Goal: Task Accomplishment & Management: Use online tool/utility

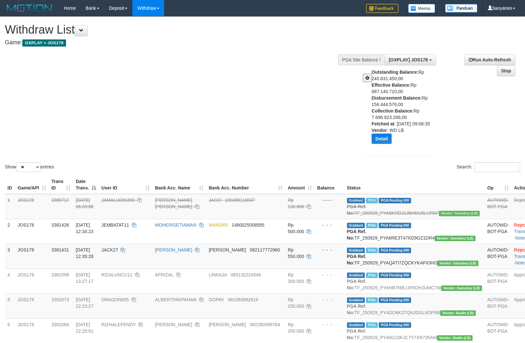
select select "****"
select select "**"
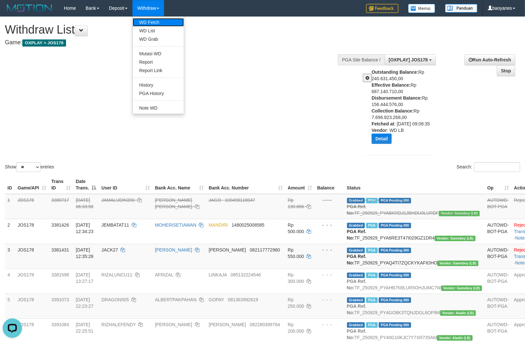
click at [154, 21] on link "WD Fetch" at bounding box center [158, 22] width 51 height 8
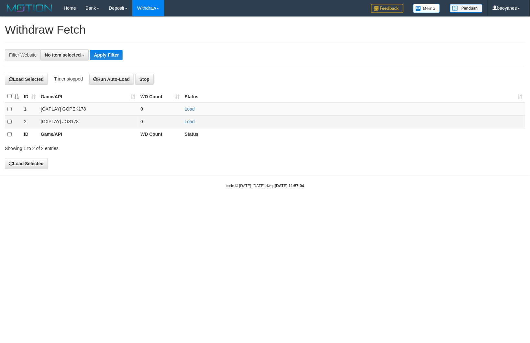
click at [73, 121] on td "[OXPLAY] JOS178" at bounding box center [88, 122] width 100 height 13
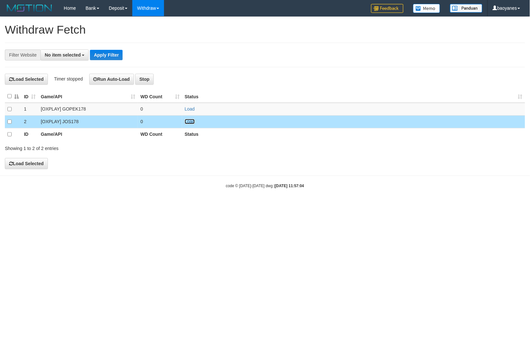
click at [187, 122] on link "Load" at bounding box center [190, 121] width 10 height 5
click at [72, 57] on span "No item selected" at bounding box center [63, 54] width 36 height 5
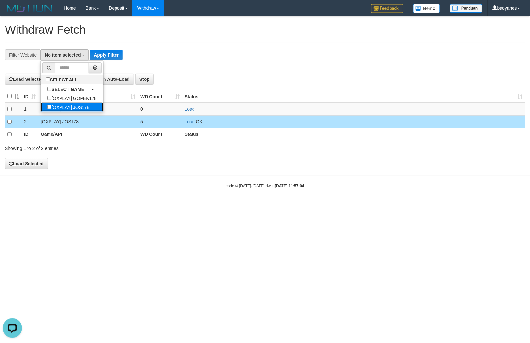
click at [91, 109] on label "[OXPLAY] JOS178" at bounding box center [68, 107] width 55 height 9
select select "****"
click at [106, 56] on button "Apply Filter" at bounding box center [109, 55] width 33 height 10
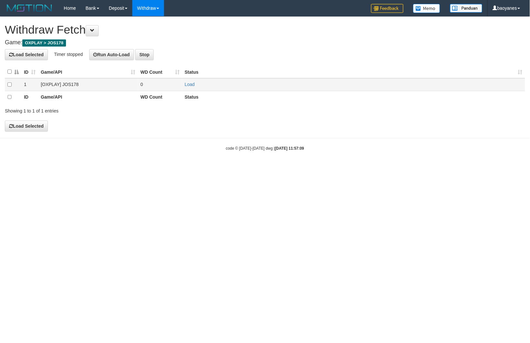
click at [75, 85] on td "[OXPLAY] JOS178" at bounding box center [88, 84] width 100 height 13
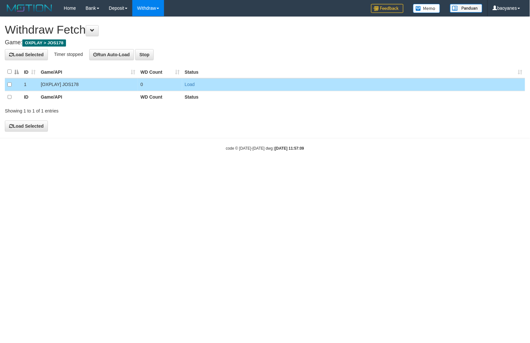
click at [191, 87] on td "Load" at bounding box center [353, 84] width 343 height 13
click at [192, 83] on link "Load" at bounding box center [190, 84] width 10 height 5
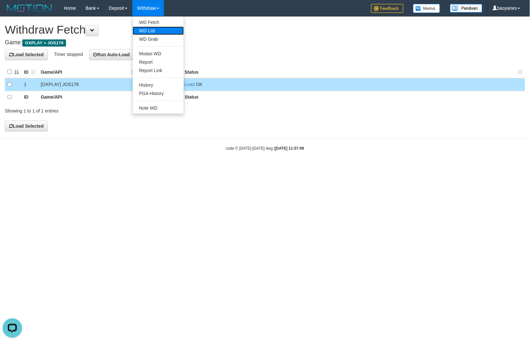
click at [159, 30] on link "WD List" at bounding box center [158, 31] width 51 height 8
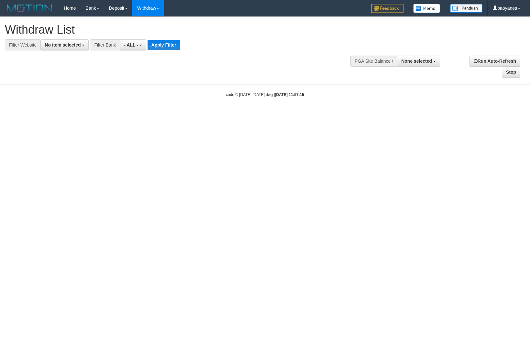
select select
click at [70, 44] on span "No item selected" at bounding box center [63, 44] width 36 height 5
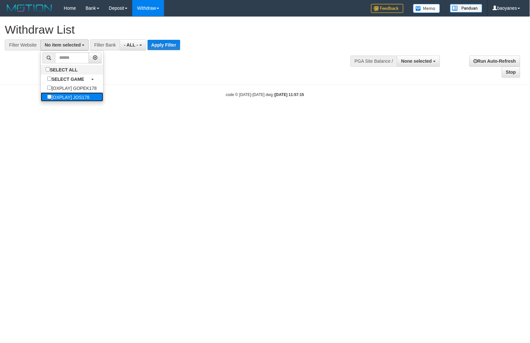
click at [89, 98] on label "[OXPLAY] JOS178" at bounding box center [68, 97] width 55 height 9
select select "****"
click at [171, 42] on button "Apply Filter" at bounding box center [166, 45] width 33 height 10
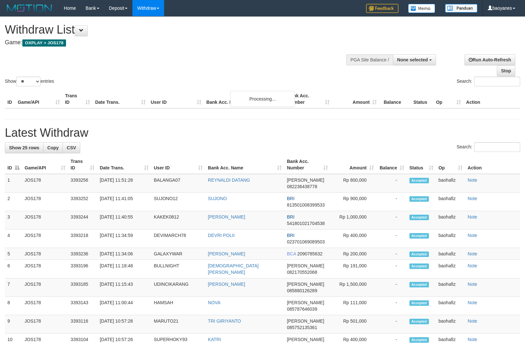
select select
select select "**"
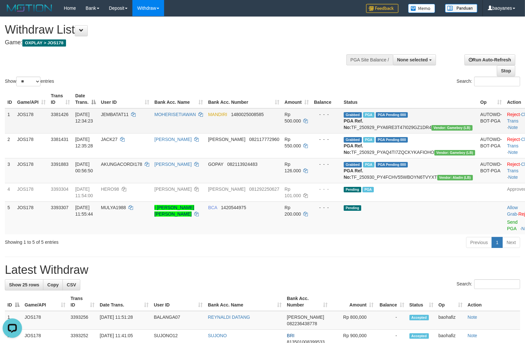
click at [416, 129] on td "Grabbed PGA PGA Pending 000 PGA Ref. No: TF_250929_PYA6RE3T47I029GZ1DR4 Vendor:…" at bounding box center [409, 120] width 137 height 25
copy td "TF_250929_PYA6RE3T47I029GZ1DR4"
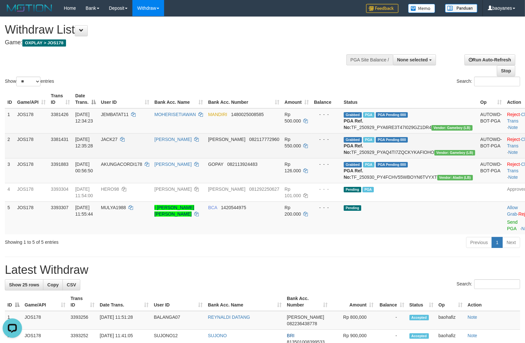
click at [421, 157] on td "Grabbed PGA PGA Pending 000 PGA Ref. No: TF_250929_PYAQ4TI7ZQCKYKAFIOHO Vendor:…" at bounding box center [409, 145] width 137 height 25
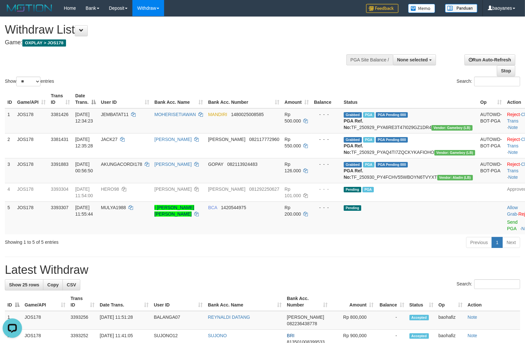
copy td "TF_250929_PYAQ4TI7ZQCKYKAFIOHO"
click at [432, 183] on td "Grabbed PGA PGA Pending 000 PGA Ref. No: TF_250930_PY4FCHV55WBOYN6TVYXT Vendor:…" at bounding box center [409, 170] width 137 height 25
copy td "TF_250930_PY4FCHV55WBOYN6TVYXT"
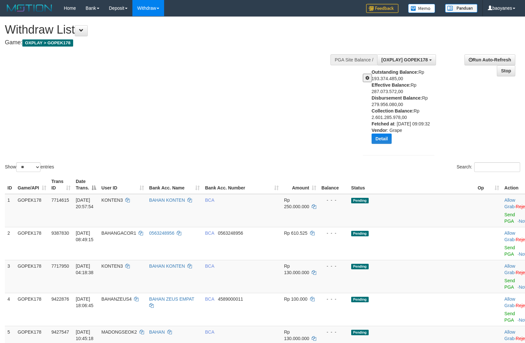
select select "**"
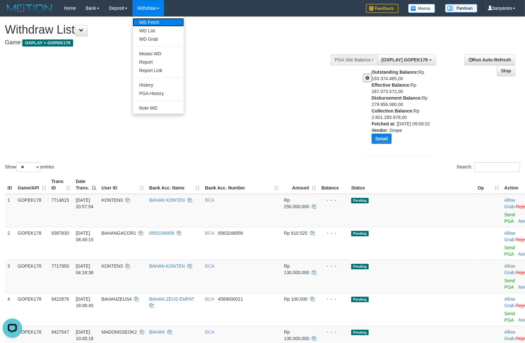
click at [155, 23] on link "WD Fetch" at bounding box center [158, 22] width 51 height 8
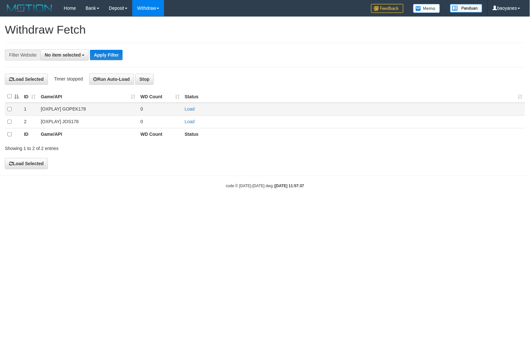
click at [75, 112] on td "[OXPLAY] GOPEK178" at bounding box center [88, 109] width 100 height 13
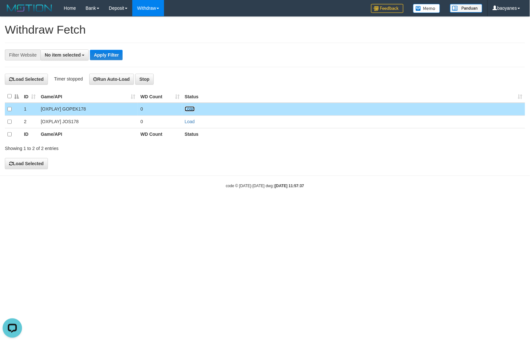
click at [185, 107] on link "Load" at bounding box center [190, 108] width 10 height 5
click at [73, 56] on span "No item selected" at bounding box center [63, 54] width 36 height 5
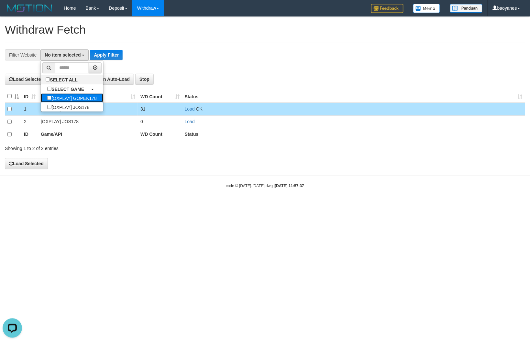
click at [91, 97] on label "[OXPLAY] GOPEK178" at bounding box center [72, 98] width 62 height 9
select select "***"
click at [113, 56] on button "Apply Filter" at bounding box center [117, 55] width 33 height 10
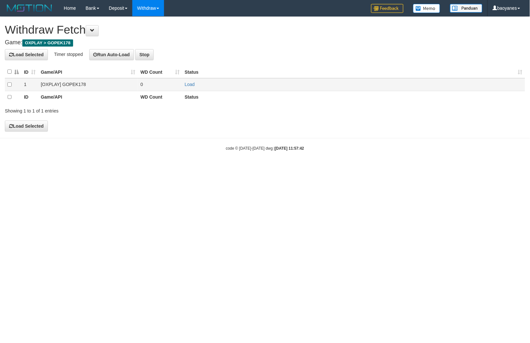
click at [78, 82] on td "[OXPLAY] GOPEK178" at bounding box center [88, 84] width 100 height 13
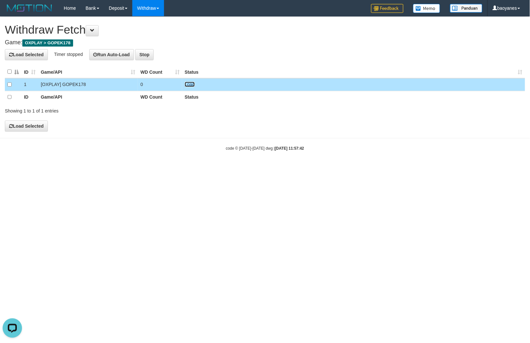
click at [191, 83] on link "Load" at bounding box center [190, 84] width 10 height 5
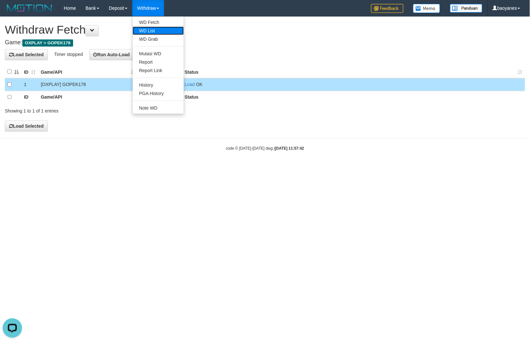
click at [154, 28] on link "WD List" at bounding box center [158, 31] width 51 height 8
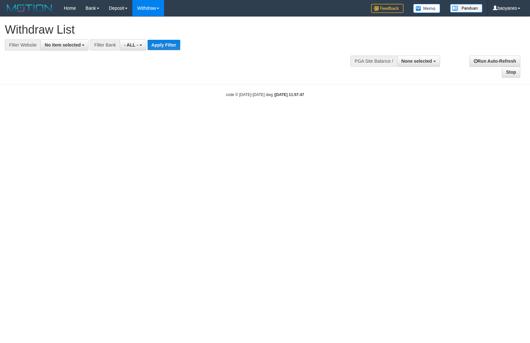
select select
click at [80, 47] on button "No item selected" at bounding box center [64, 44] width 48 height 11
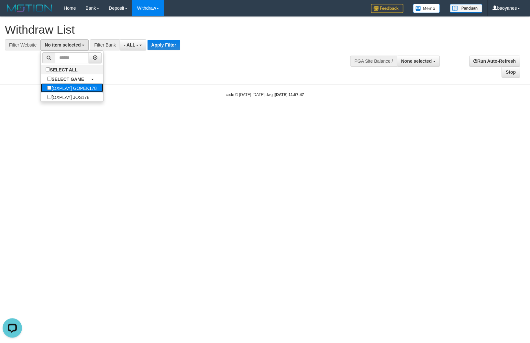
click at [103, 92] on label "[OXPLAY] GOPEK178" at bounding box center [72, 87] width 62 height 9
select select "***"
click at [178, 42] on button "Apply Filter" at bounding box center [174, 45] width 33 height 10
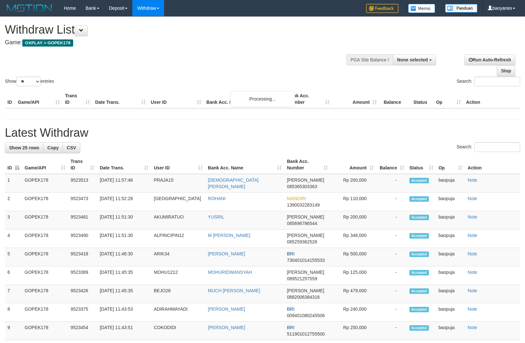
select select
select select "**"
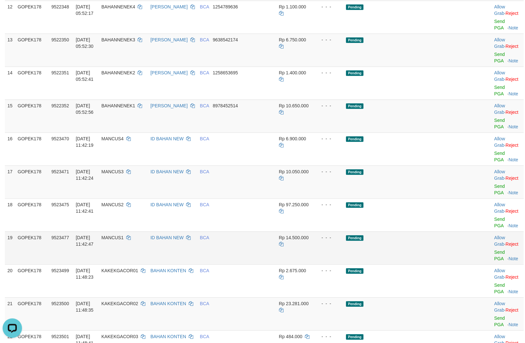
scroll to position [324, 0]
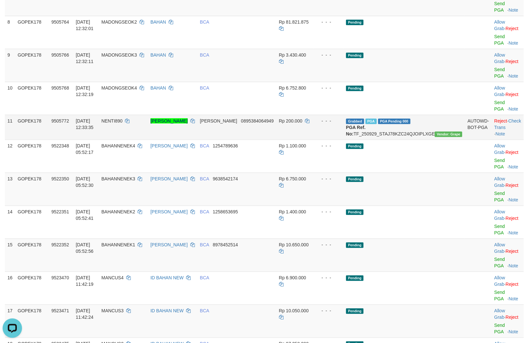
click at [426, 115] on td "Grabbed PGA PGA Pending 000 {"status":"000","data":{"unique_id":"805-9505772-20…" at bounding box center [403, 127] width 121 height 25
copy td "TF_250929_STAJ78KZC24QJOIPLXGE"
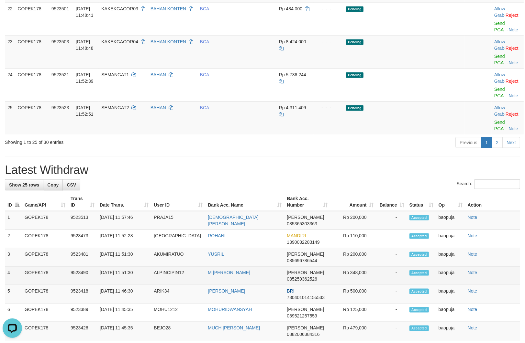
scroll to position [647, 0]
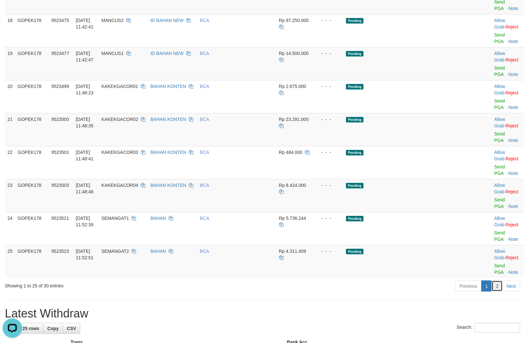
click at [499, 281] on link "2" at bounding box center [496, 286] width 11 height 11
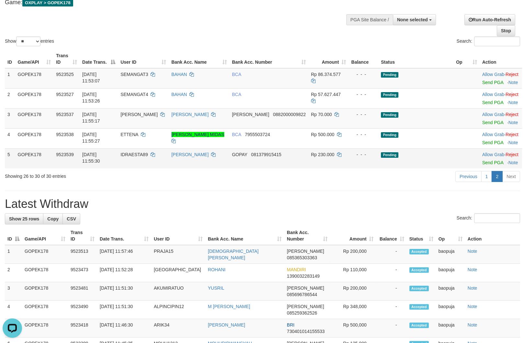
scroll to position [0, 0]
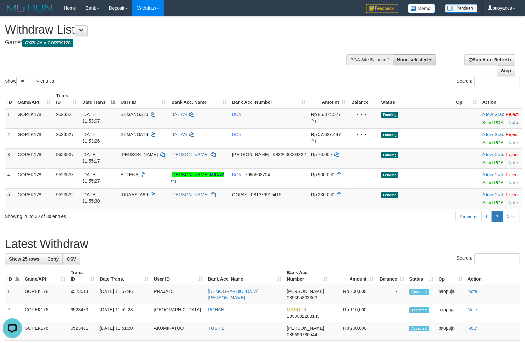
click at [422, 59] on span "None selected" at bounding box center [412, 59] width 31 height 5
click at [411, 89] on label "[OXPLAY] GOPEK178" at bounding box center [403, 92] width 65 height 8
select select "***"
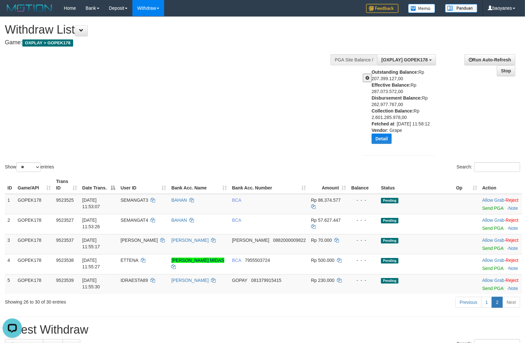
scroll to position [108, 0]
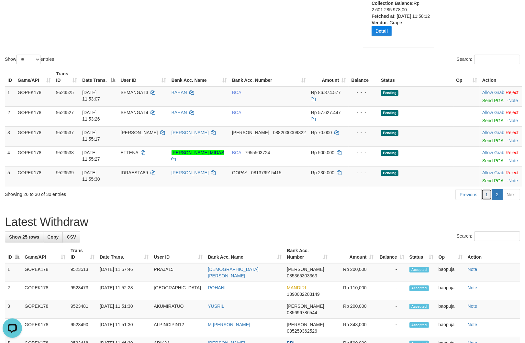
click at [489, 200] on link "1" at bounding box center [486, 194] width 11 height 11
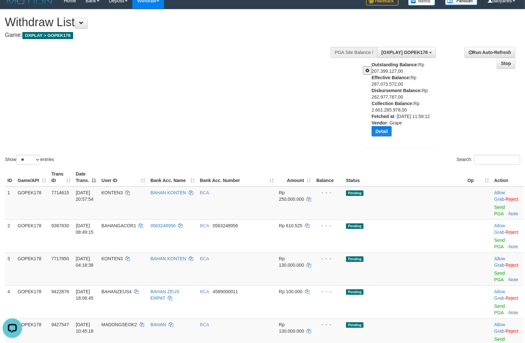
scroll to position [0, 0]
